Goal: Task Accomplishment & Management: Manage account settings

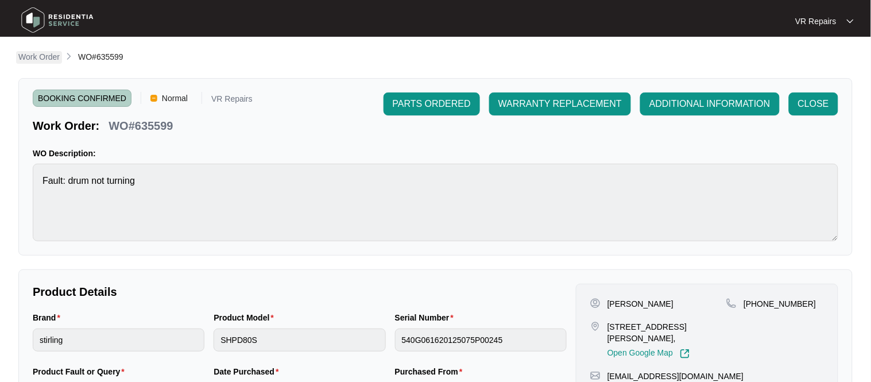
click at [49, 56] on p "Work Order" at bounding box center [38, 56] width 41 height 11
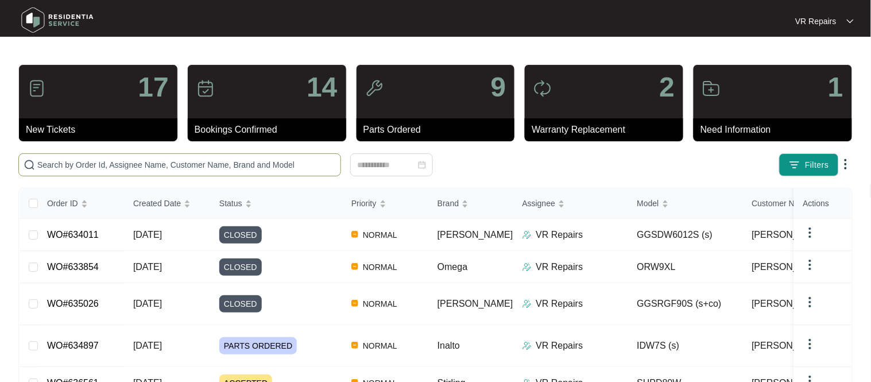
click at [133, 164] on input "text" at bounding box center [186, 164] width 298 height 13
click at [85, 263] on link "WO#633854" at bounding box center [73, 267] width 52 height 10
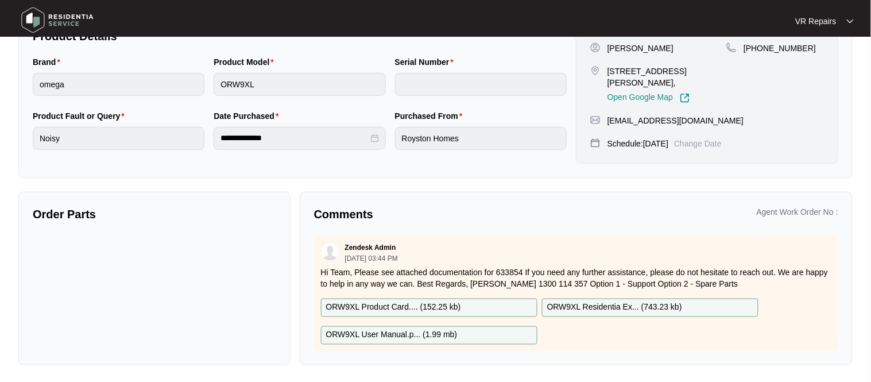
scroll to position [257, 0]
click at [457, 258] on div "Zendesk Admin 08/28/2025 at 03:44 PM" at bounding box center [576, 251] width 510 height 19
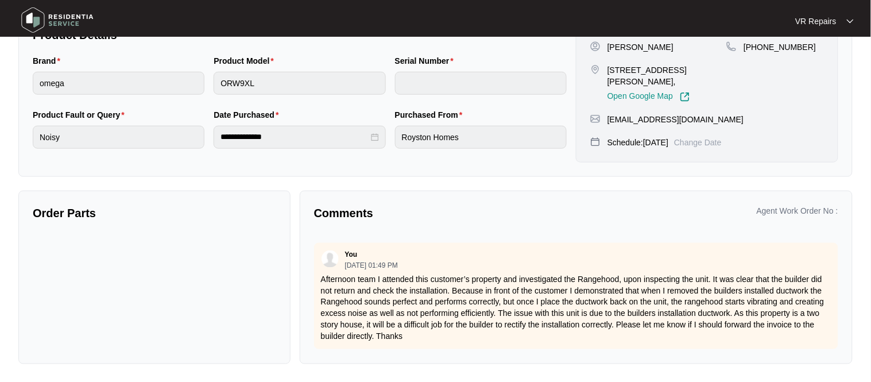
scroll to position [152, 0]
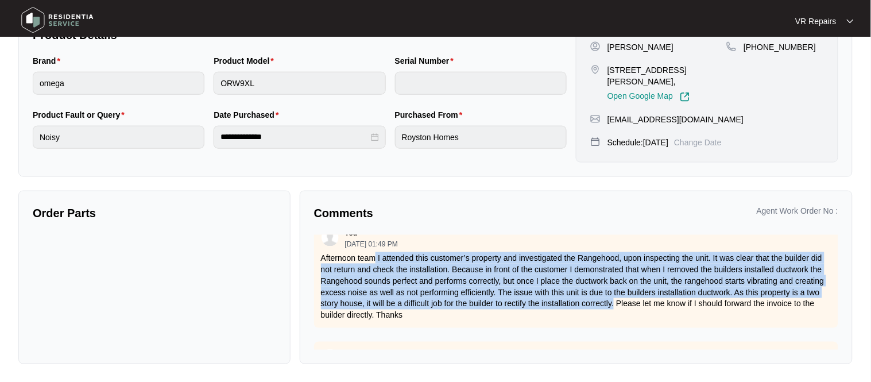
drag, startPoint x: 654, startPoint y: 304, endPoint x: 378, endPoint y: 254, distance: 280.0
click at [378, 254] on p "Afternoon team I attended this customer’s property and investigated the Rangeho…" at bounding box center [576, 286] width 510 height 69
copy p "I attended this customer’s property and investigated the Rangehood, upon inspec…"
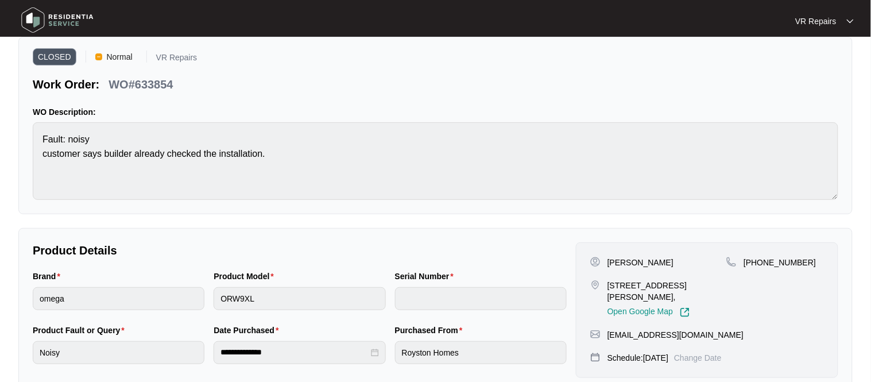
scroll to position [49, 0]
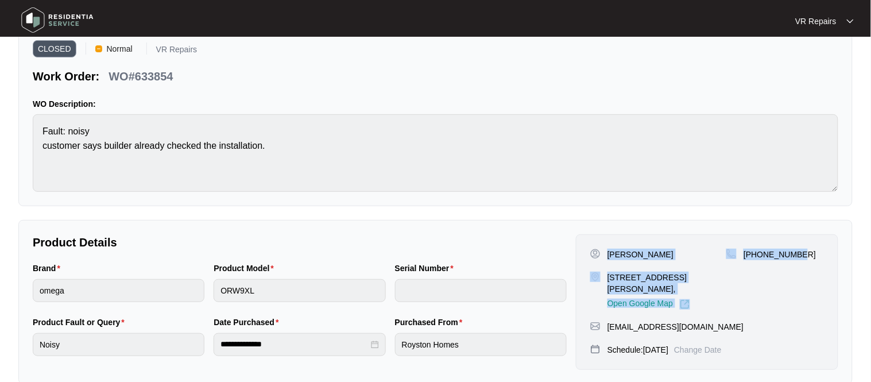
drag, startPoint x: 607, startPoint y: 251, endPoint x: 810, endPoint y: 247, distance: 203.2
click at [810, 247] on div "Maverick Garcia 6 Corrib Road Clyde, VIC 3978, Open Google Map +61478686424 mav…" at bounding box center [707, 301] width 262 height 135
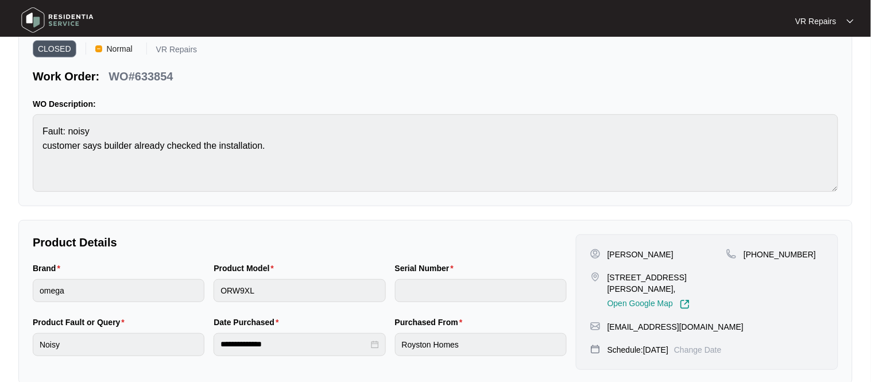
click at [616, 222] on div "**********" at bounding box center [435, 302] width 834 height 164
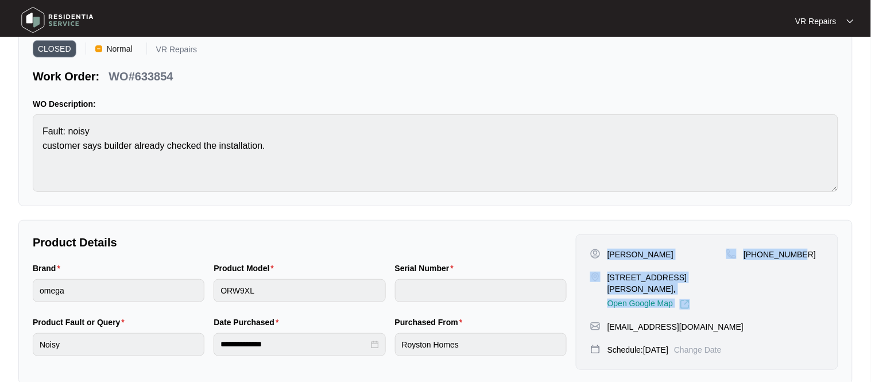
drag, startPoint x: 606, startPoint y: 251, endPoint x: 802, endPoint y: 244, distance: 196.4
click at [802, 244] on div "Maverick Garcia 6 Corrib Road Clyde, VIC 3978, Open Google Map +61478686424 mav…" at bounding box center [707, 301] width 262 height 135
copy div "Maverick Garcia 6 Corrib Road Clyde, VIC 3978, Open Google Map +61478686424"
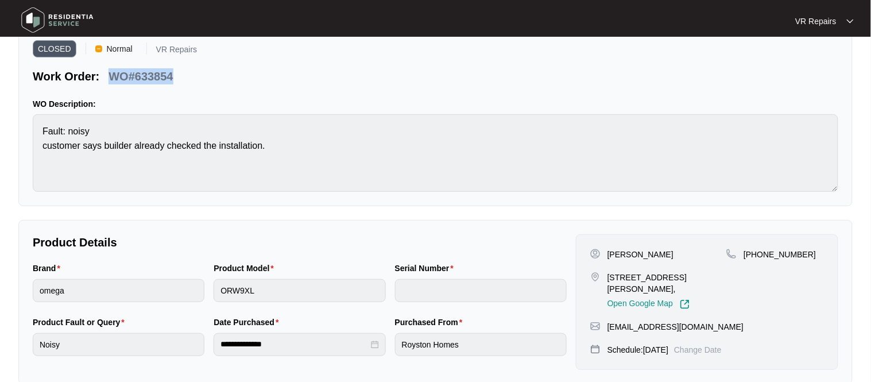
drag, startPoint x: 174, startPoint y: 77, endPoint x: 119, endPoint y: 78, distance: 54.5
click at [113, 78] on div "WO#633854" at bounding box center [140, 74] width 73 height 20
copy p "WO#633854"
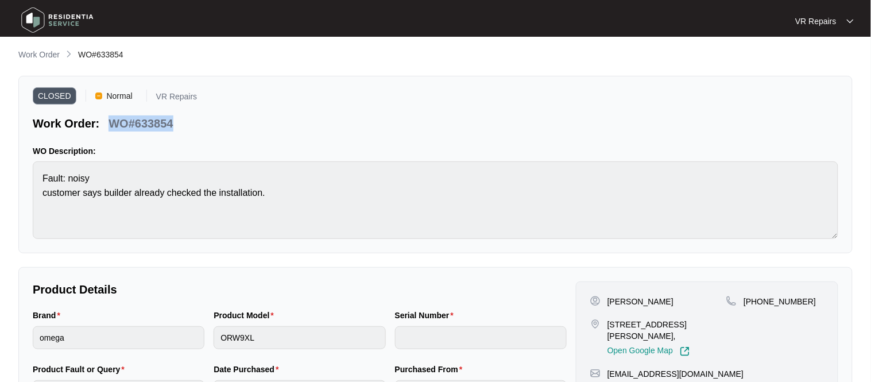
scroll to position [0, 0]
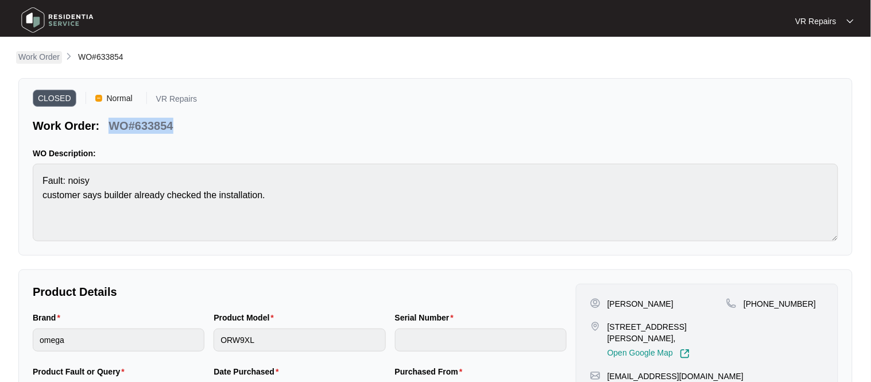
click at [40, 58] on p "Work Order" at bounding box center [38, 56] width 41 height 11
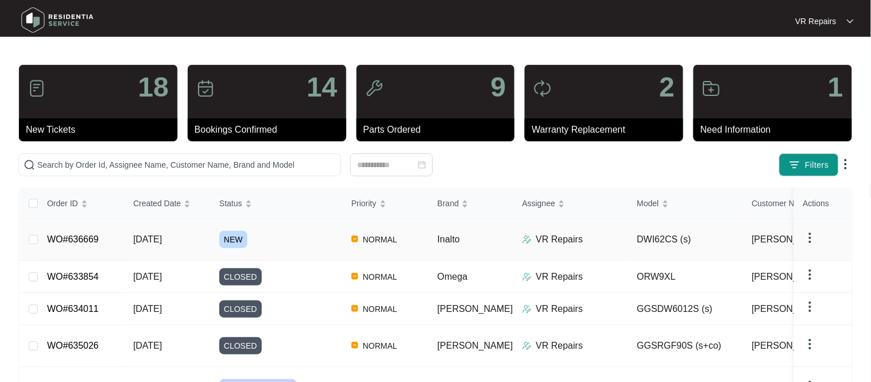
click at [89, 240] on link "WO#636669" at bounding box center [73, 239] width 52 height 10
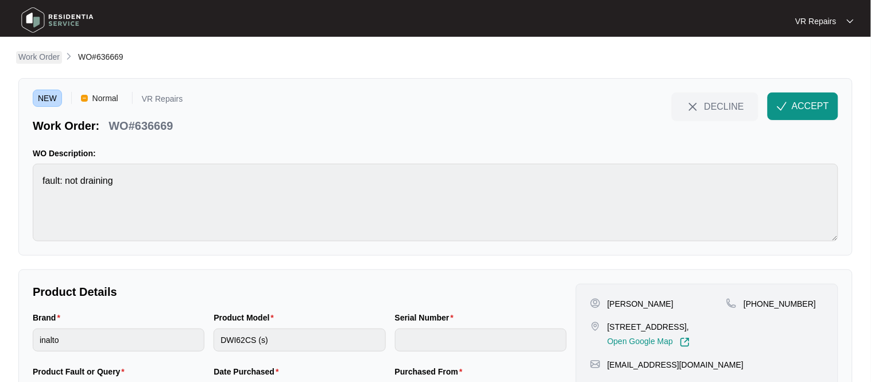
click at [29, 56] on p "Work Order" at bounding box center [38, 56] width 41 height 11
